Goal: Find specific page/section: Find specific page/section

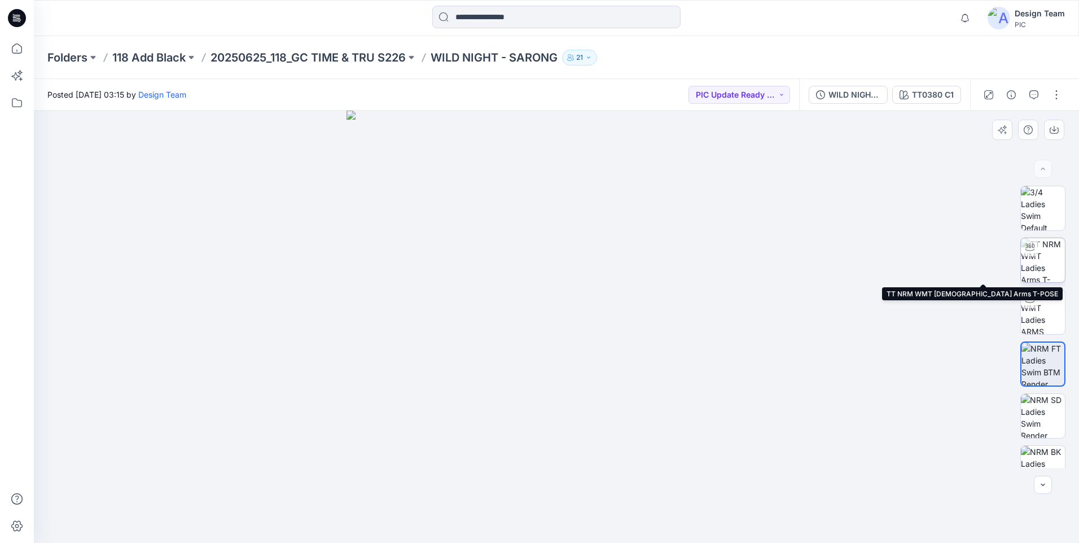
click at [1035, 267] on img at bounding box center [1043, 260] width 44 height 44
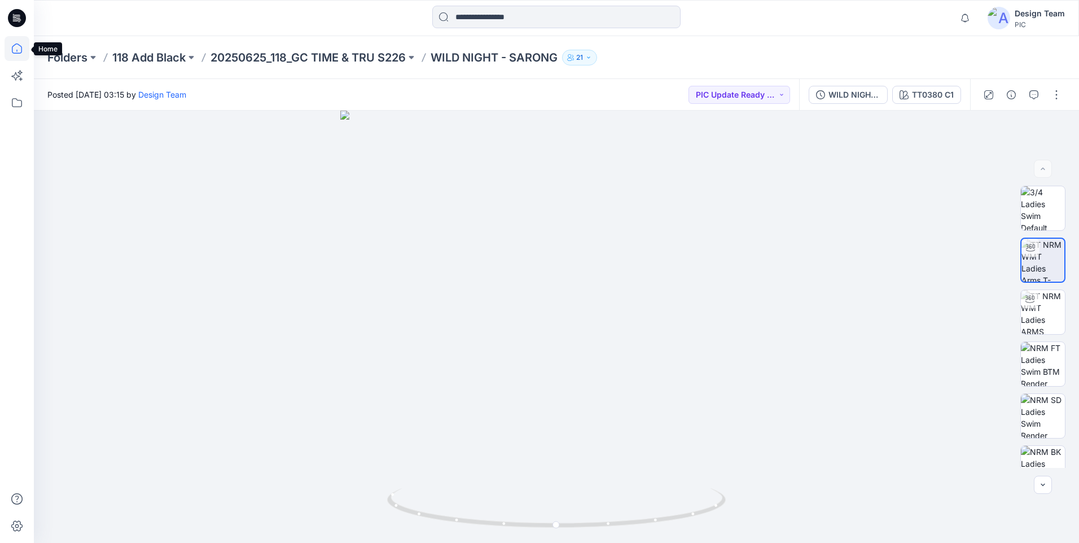
click at [17, 45] on icon at bounding box center [17, 48] width 25 height 25
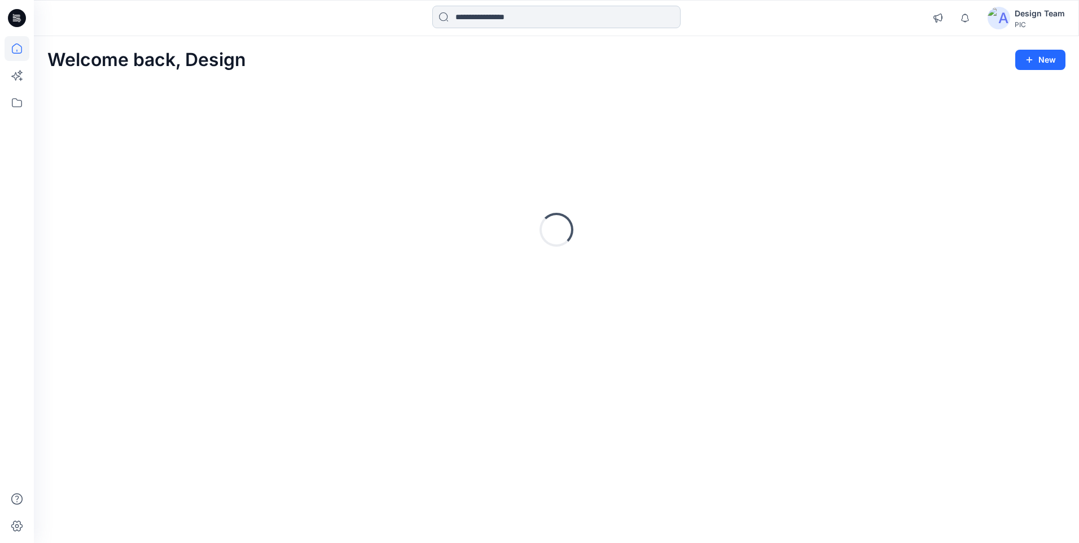
click at [475, 19] on input at bounding box center [556, 17] width 248 height 23
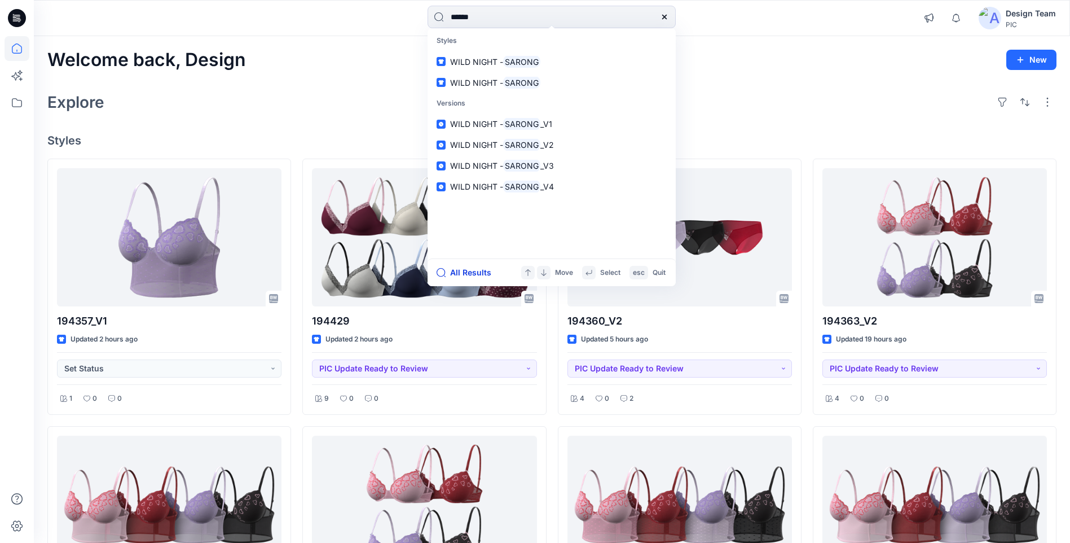
type input "******"
click at [474, 275] on button "All Results" at bounding box center [468, 273] width 62 height 14
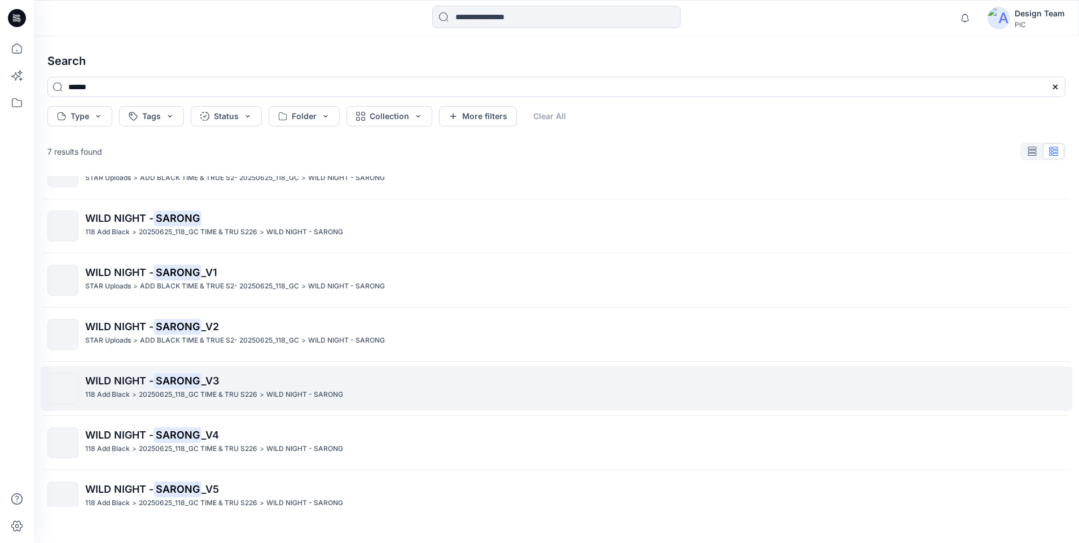
scroll to position [49, 0]
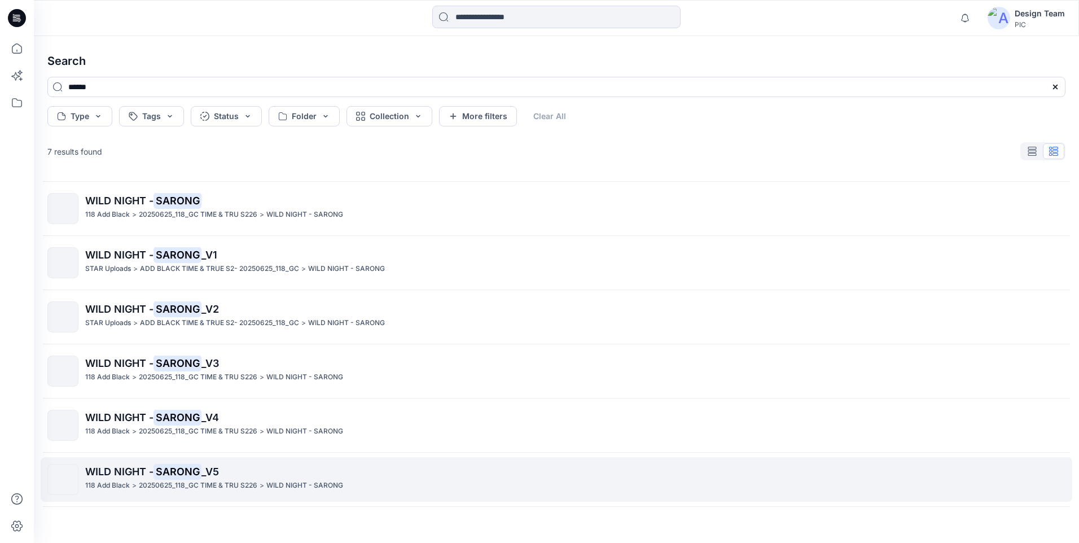
click at [122, 477] on p "WILD NIGHT - SARONG _V5" at bounding box center [575, 472] width 980 height 16
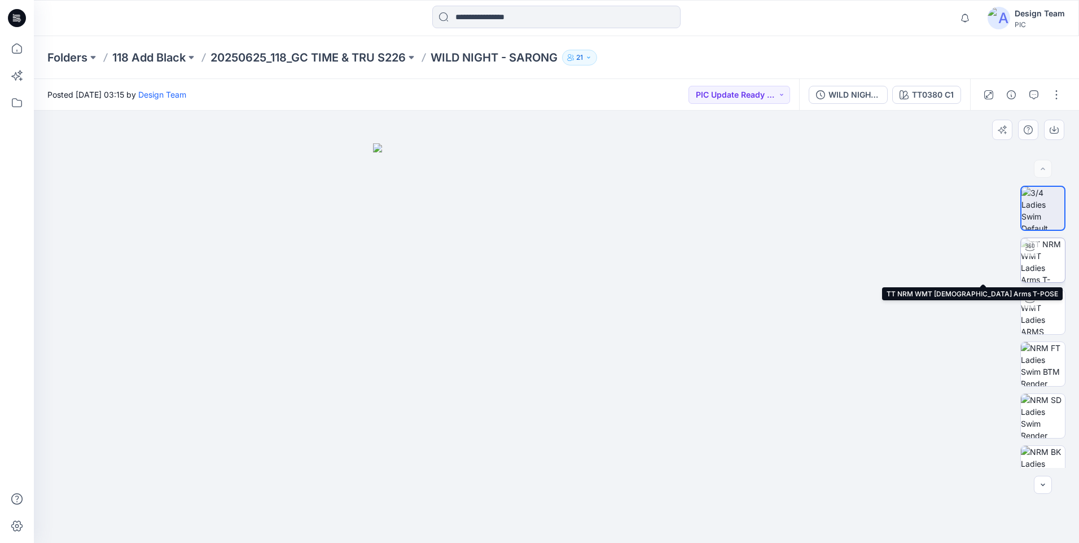
click at [1043, 262] on img at bounding box center [1043, 260] width 44 height 44
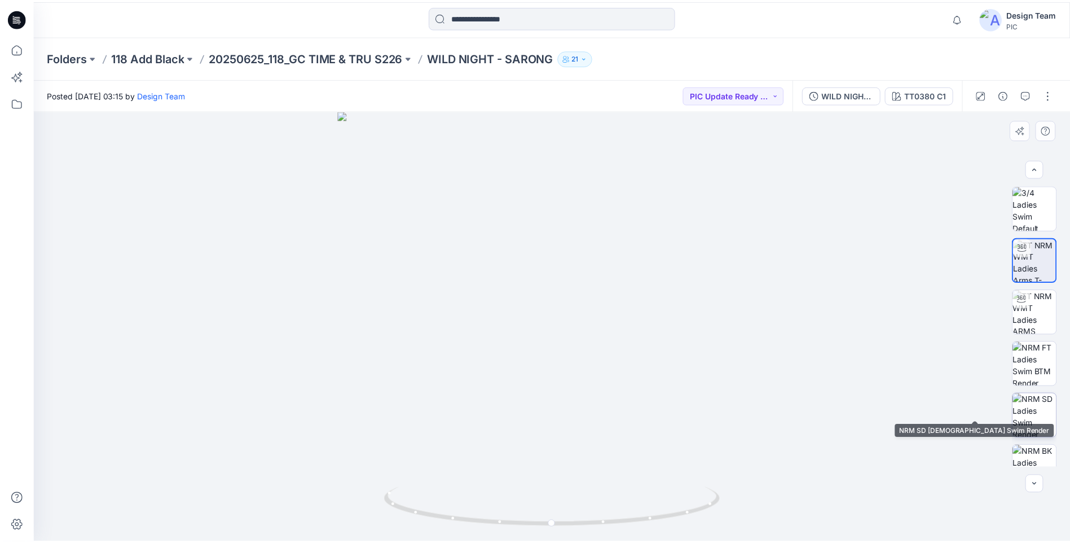
scroll to position [23, 0]
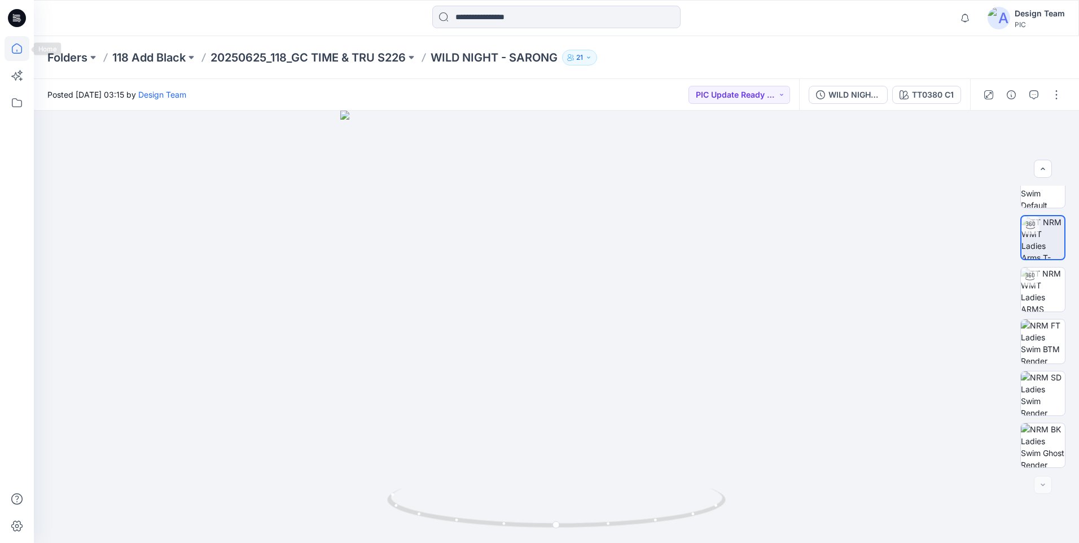
click at [16, 49] on icon at bounding box center [17, 48] width 25 height 25
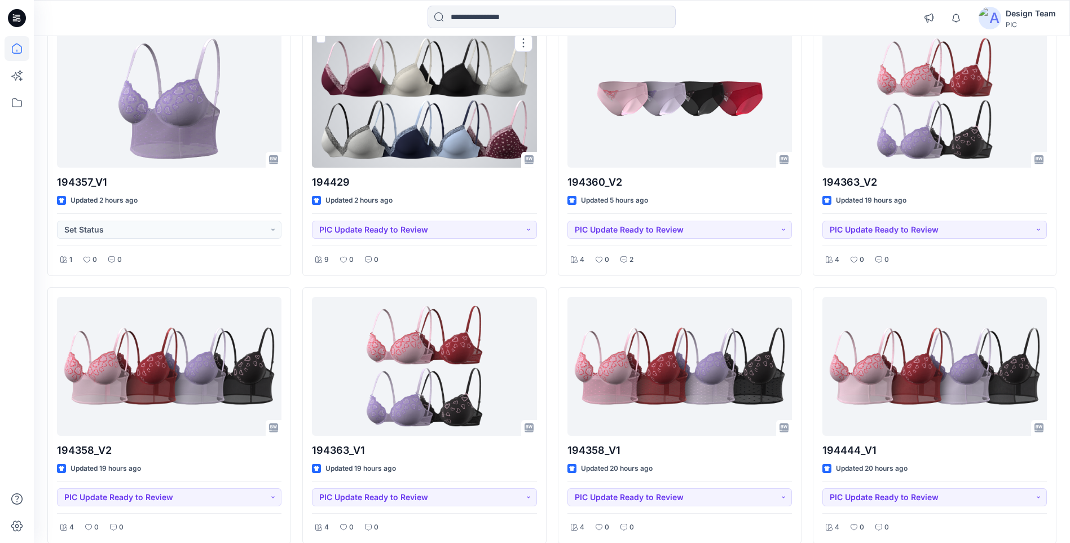
scroll to position [226, 0]
